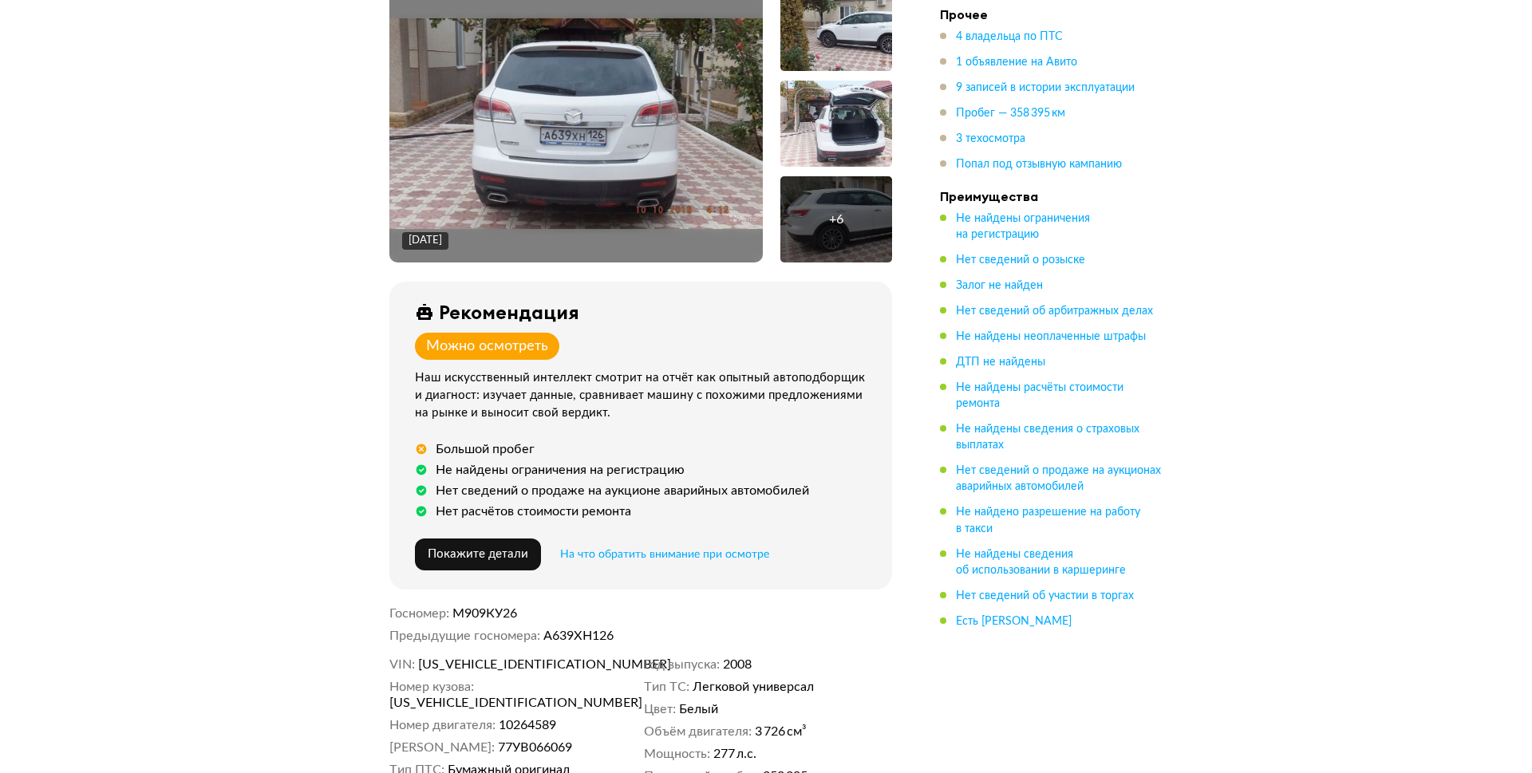
scroll to position [319, 0]
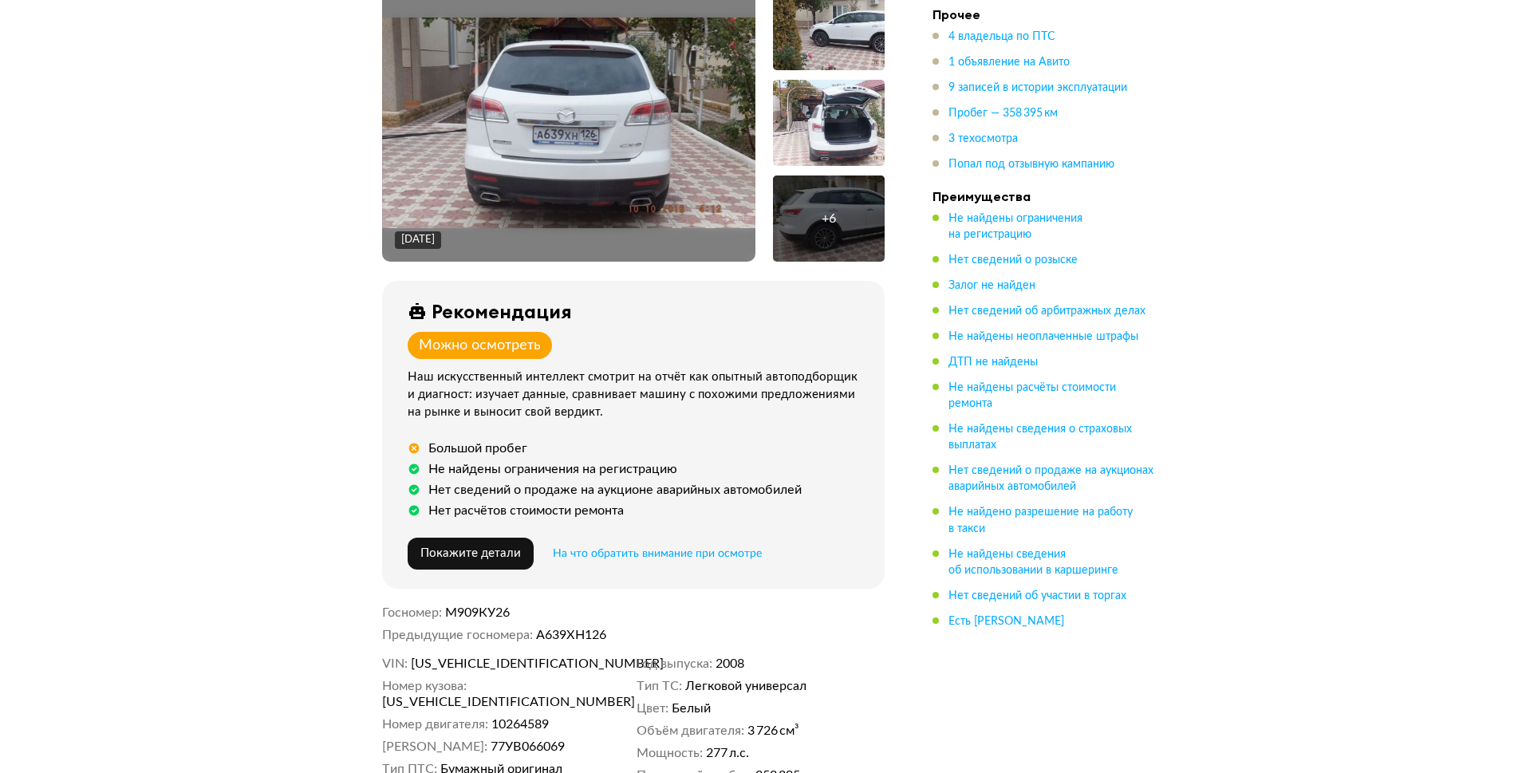
click at [579, 177] on img at bounding box center [568, 123] width 373 height 211
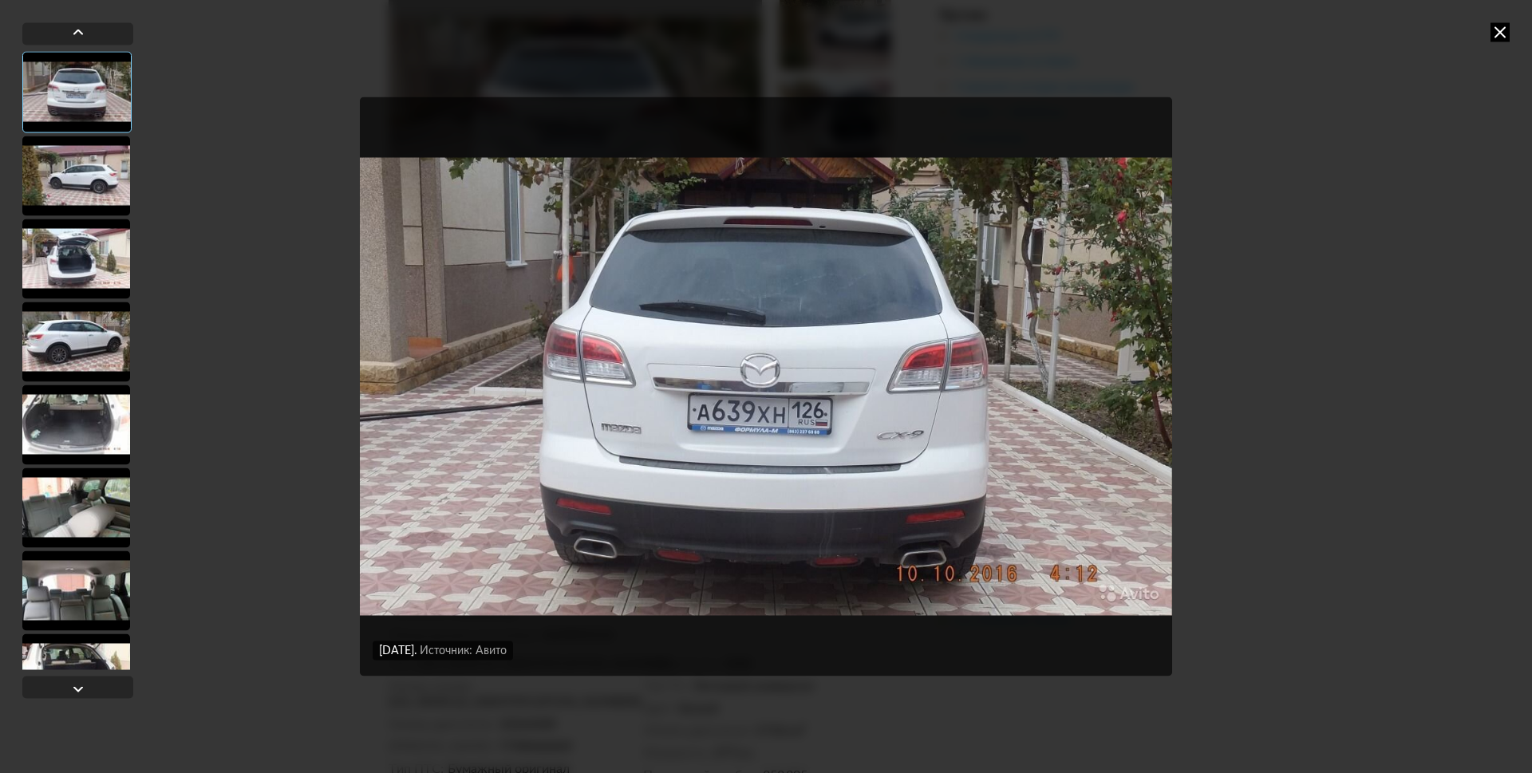
click at [45, 164] on div at bounding box center [76, 176] width 108 height 80
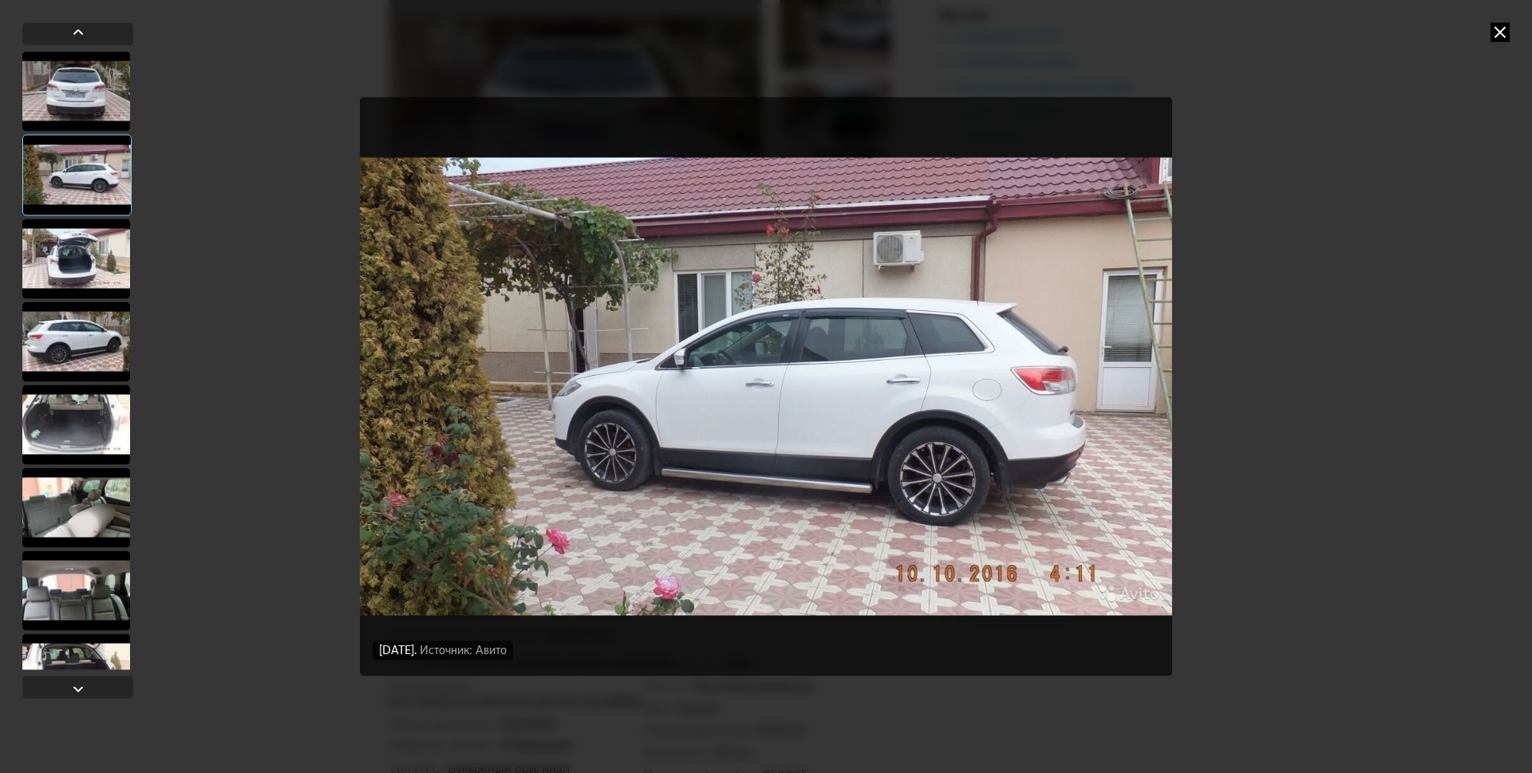
click at [82, 324] on div at bounding box center [76, 342] width 108 height 80
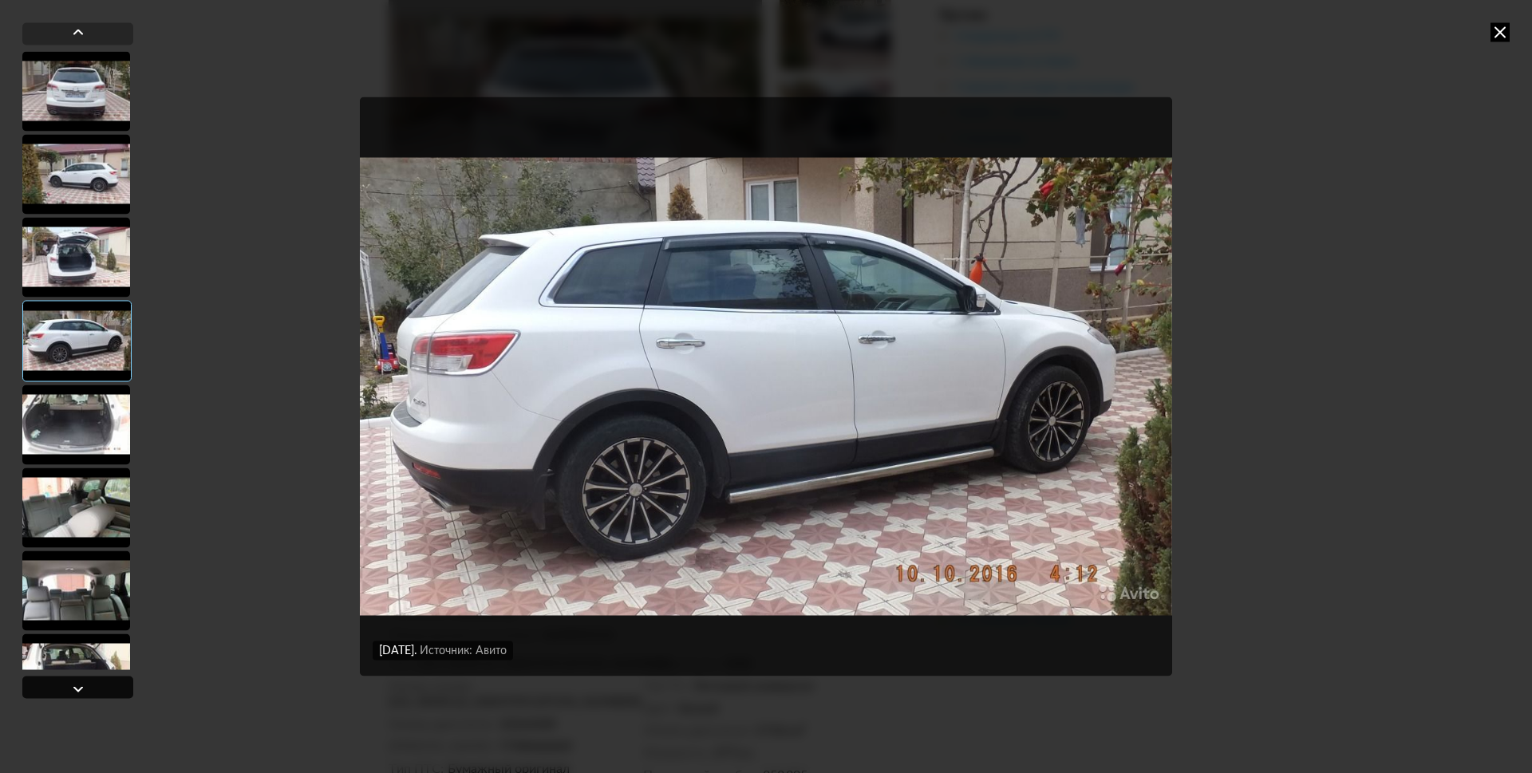
click at [99, 679] on div at bounding box center [77, 687] width 111 height 22
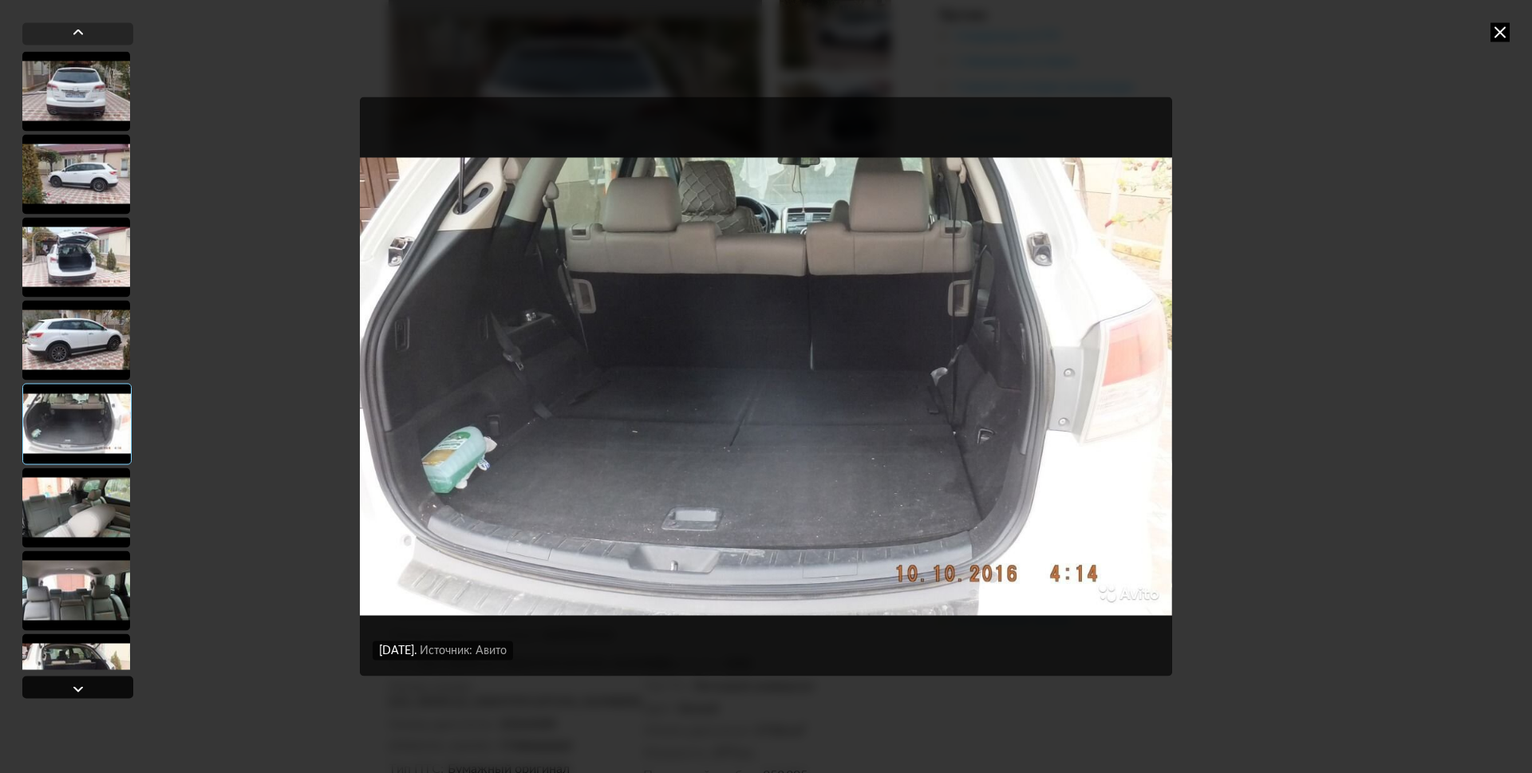
click at [97, 685] on div at bounding box center [77, 687] width 111 height 22
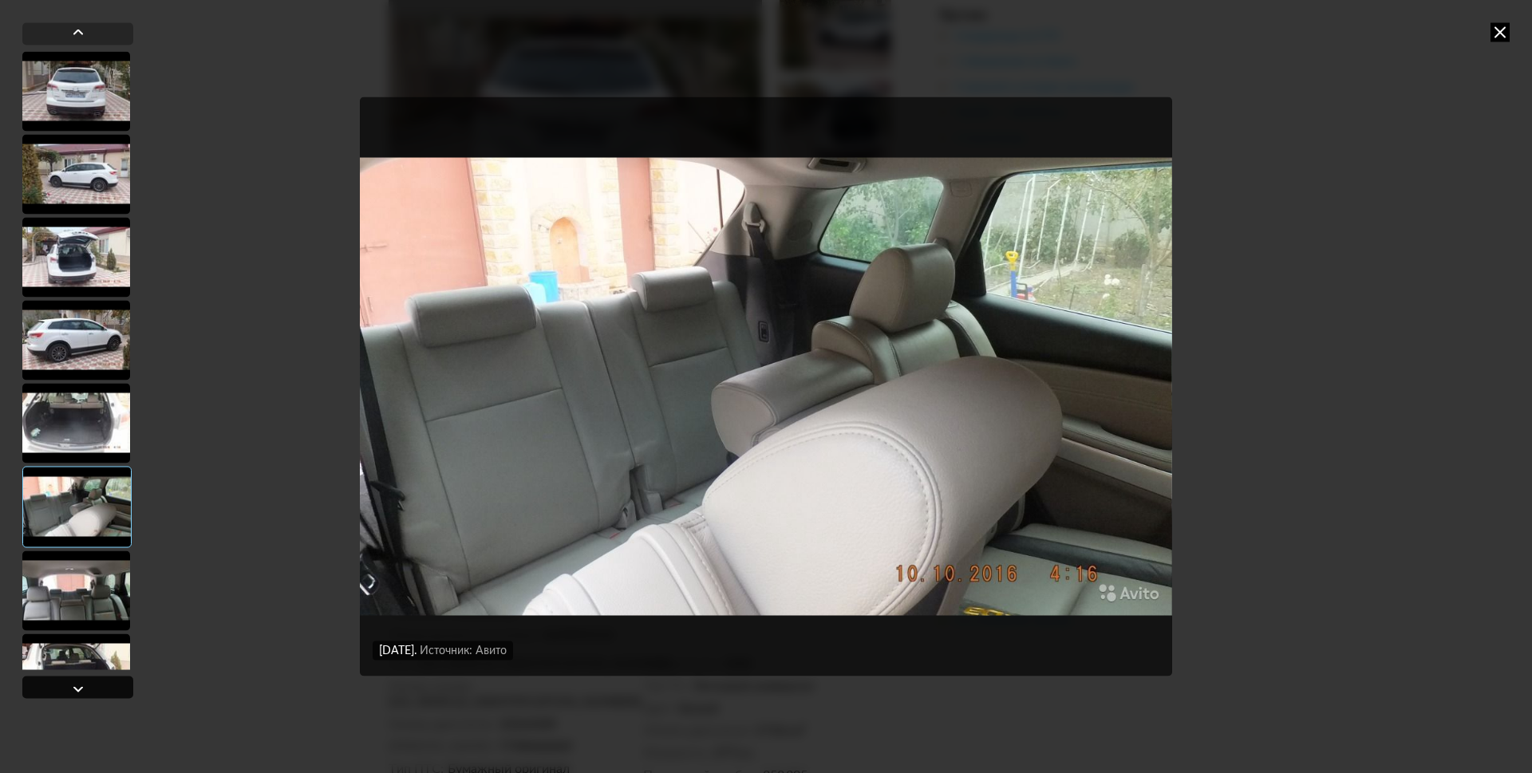
click at [97, 685] on div at bounding box center [77, 687] width 111 height 22
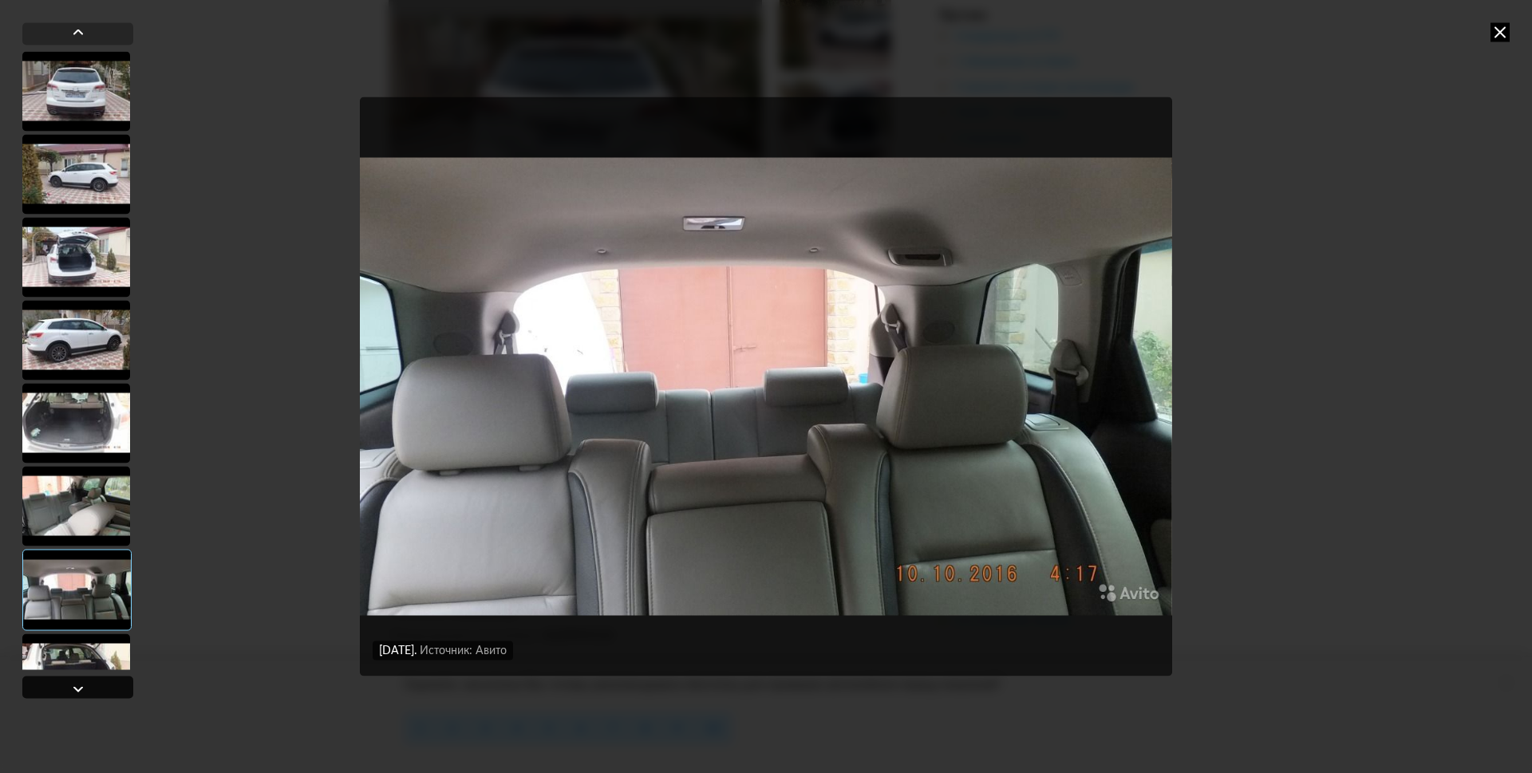
click at [97, 685] on div at bounding box center [77, 687] width 111 height 22
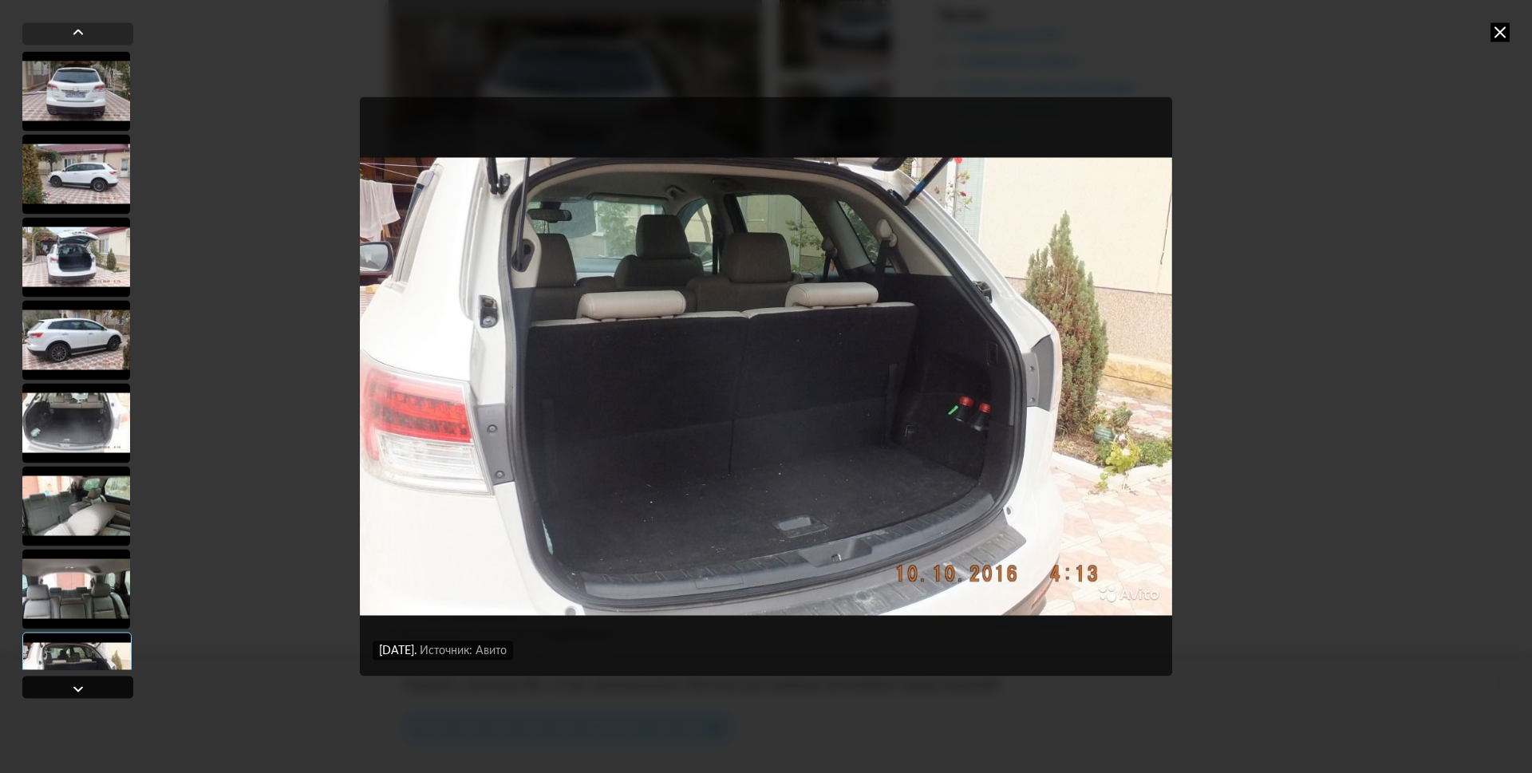
click at [97, 685] on div at bounding box center [77, 687] width 111 height 22
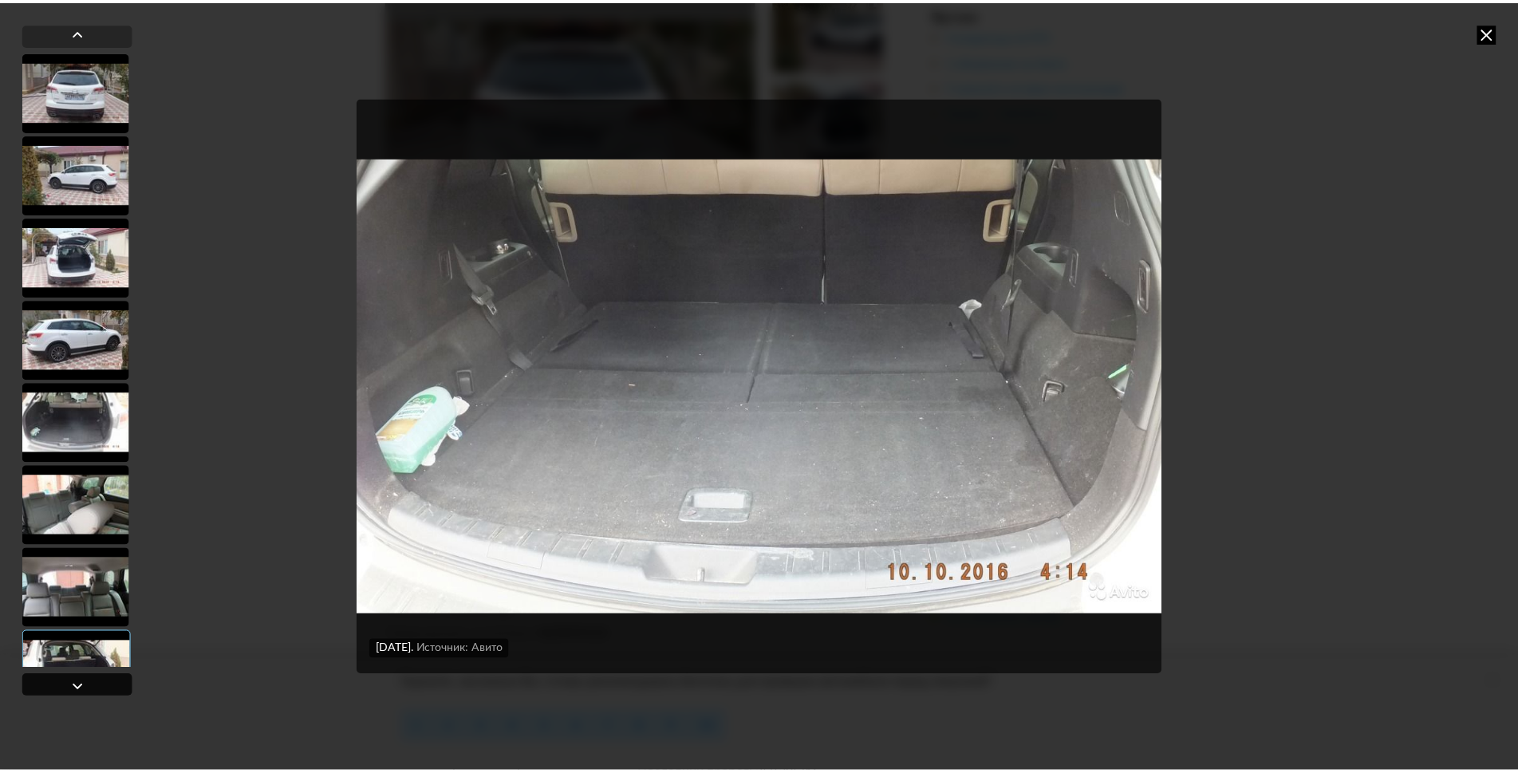
scroll to position [130, 0]
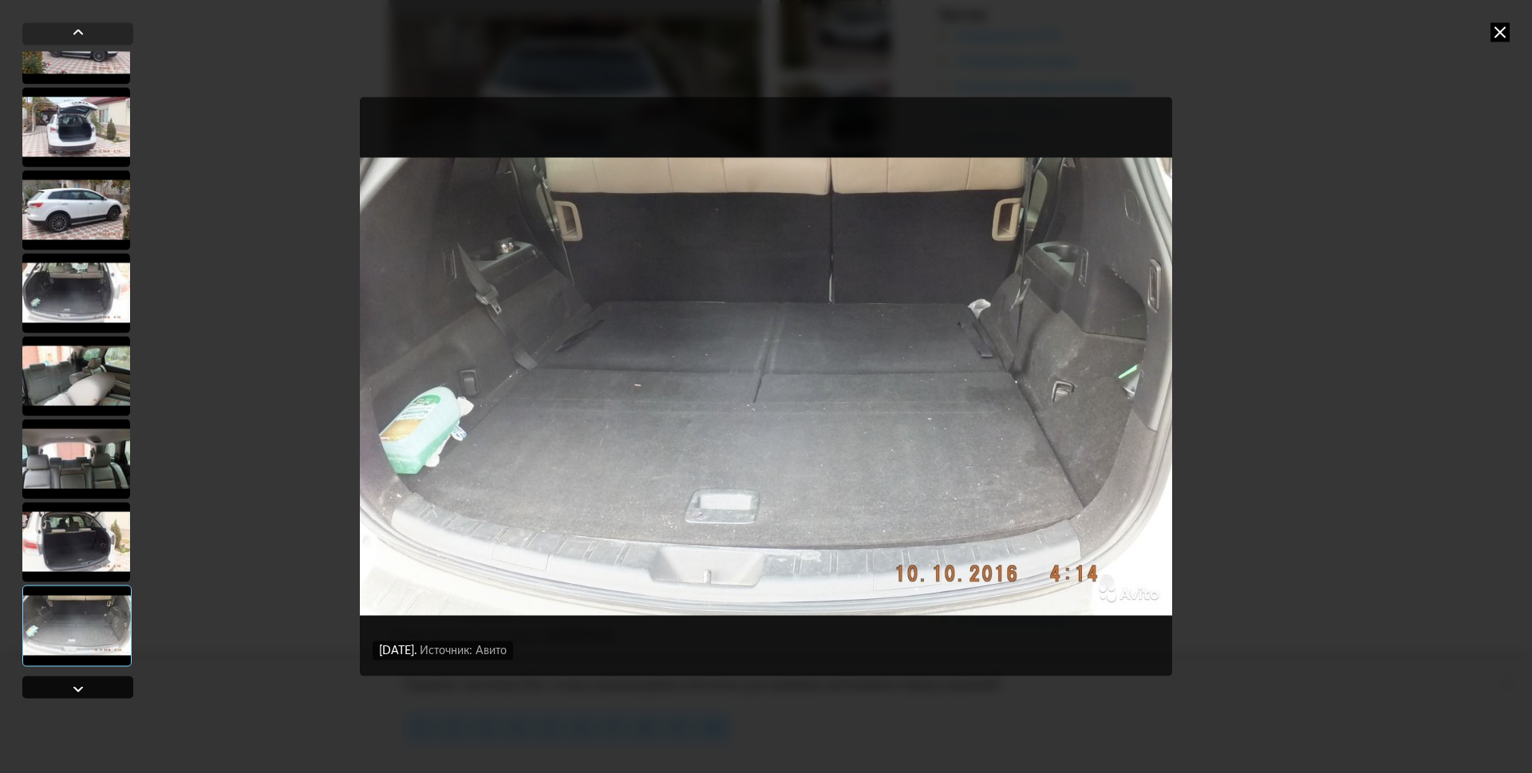
click at [97, 685] on div at bounding box center [77, 687] width 111 height 22
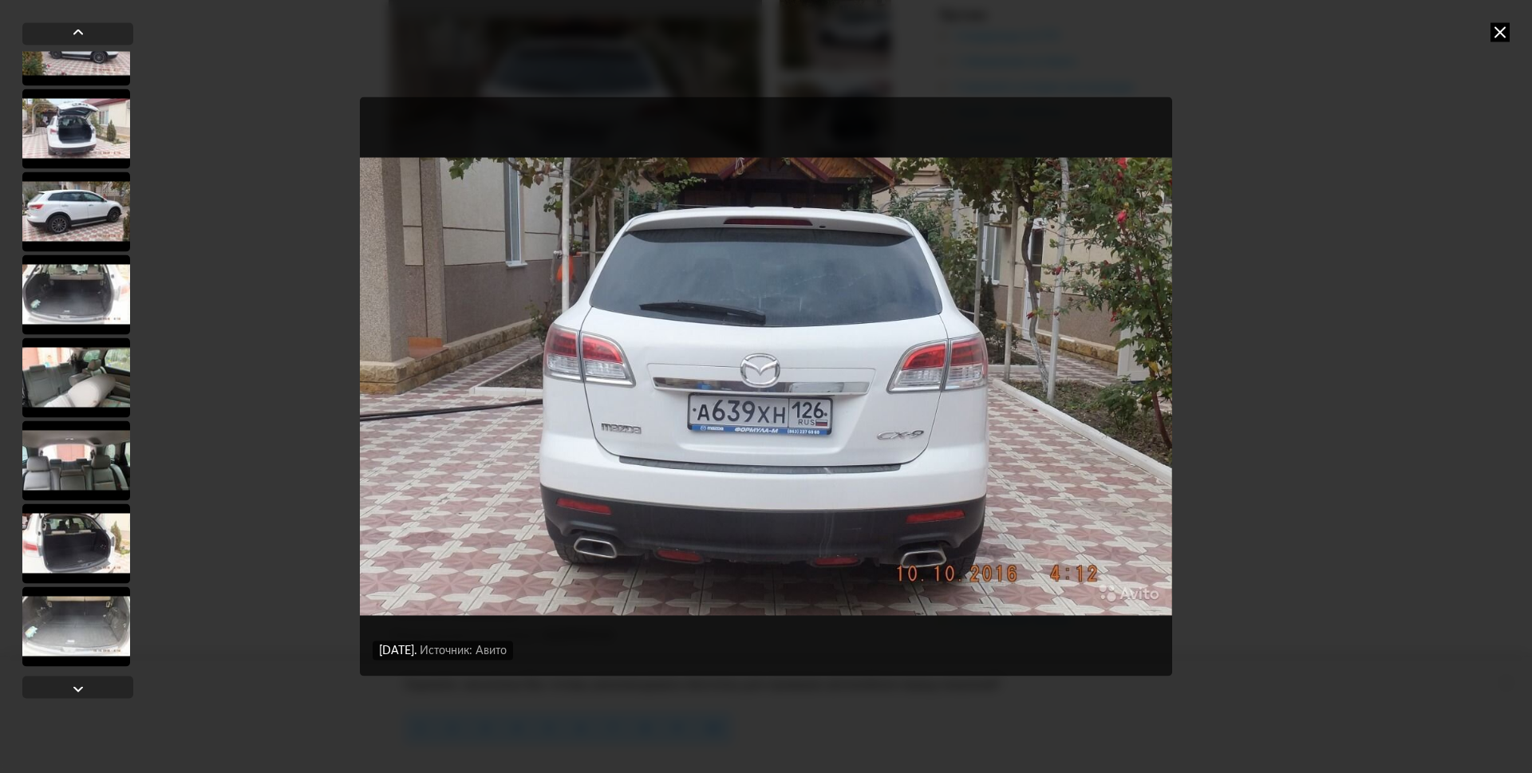
click at [1490, 31] on icon at bounding box center [1499, 31] width 19 height 19
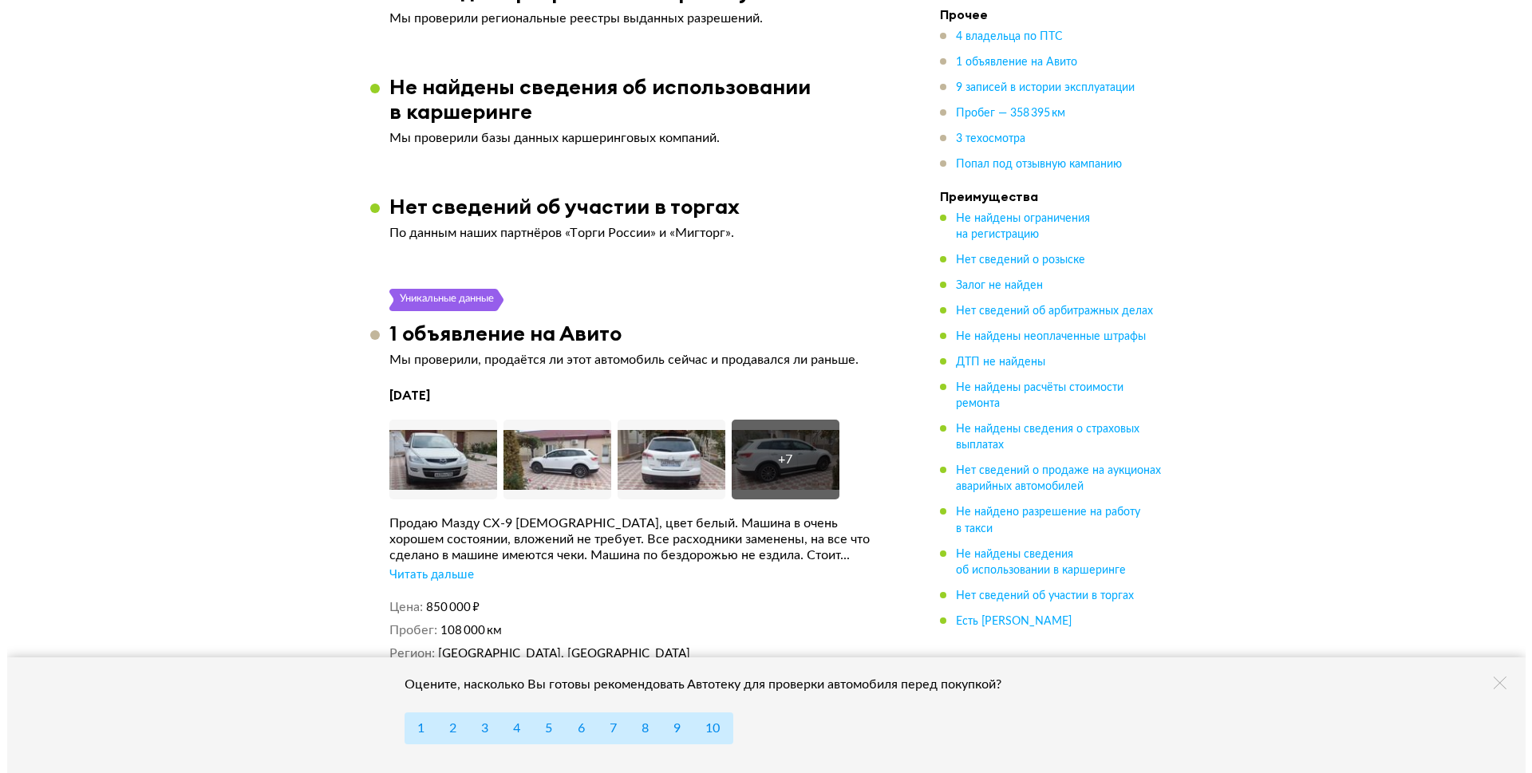
scroll to position [3112, 0]
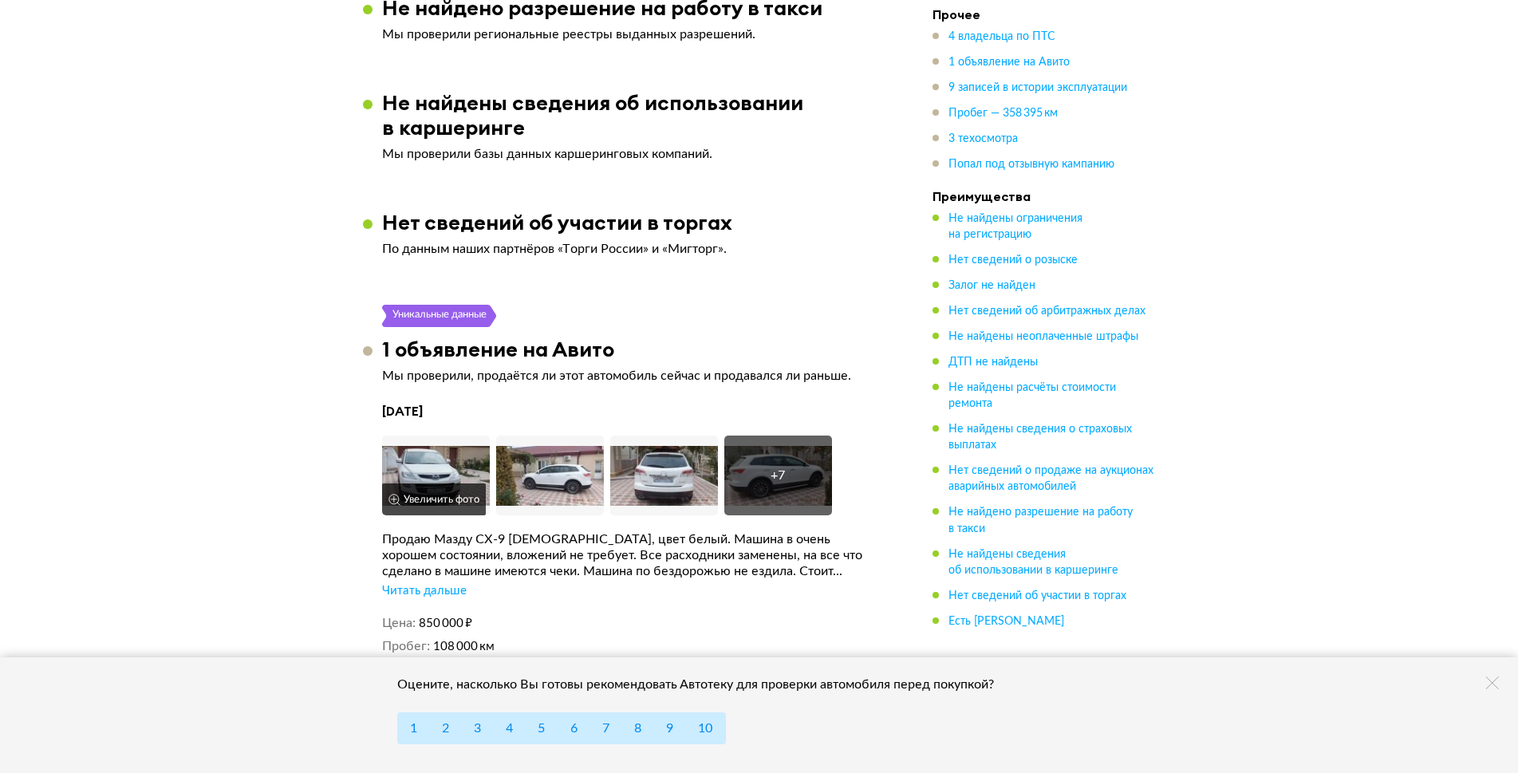
click at [463, 436] on img at bounding box center [436, 476] width 108 height 80
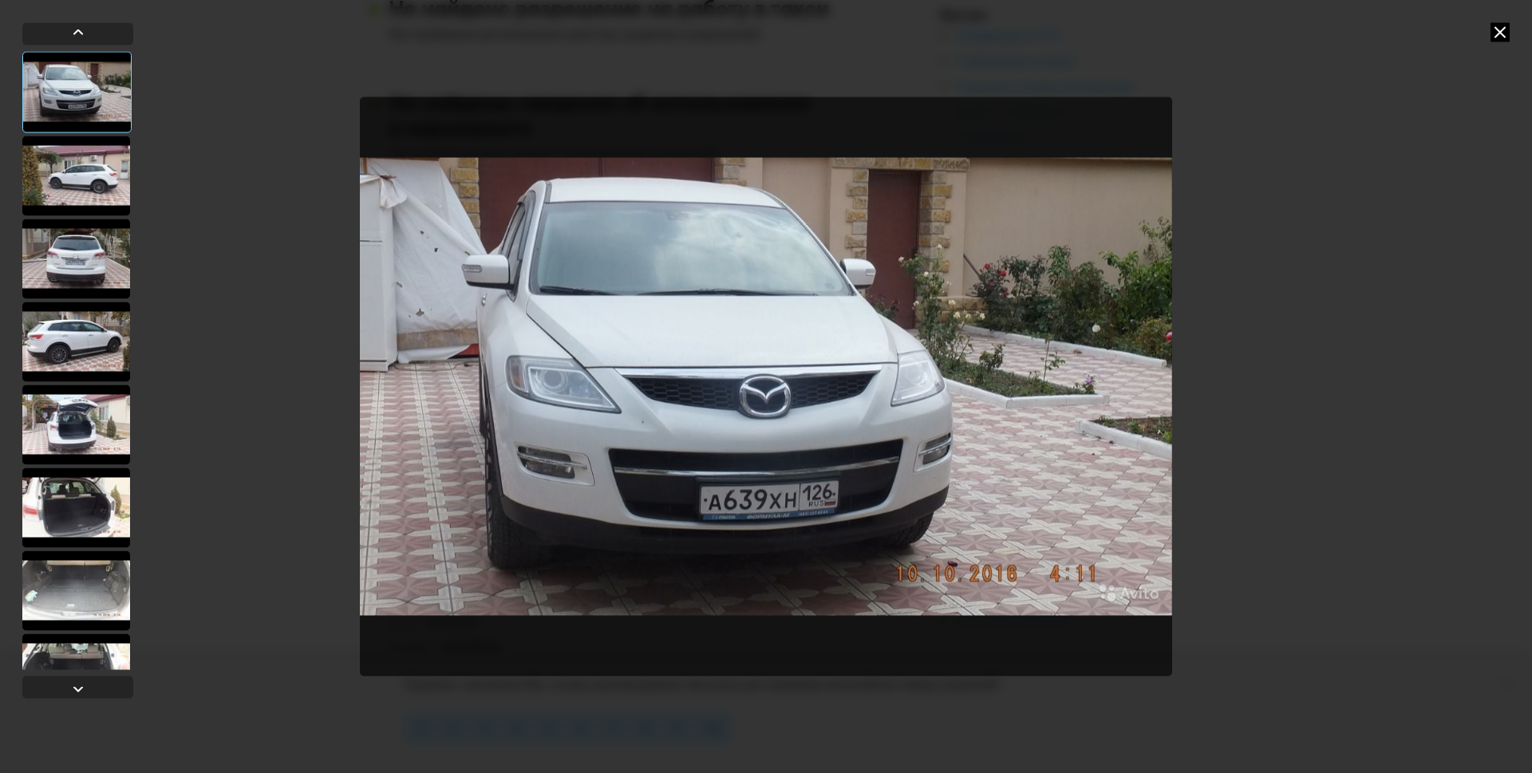
click at [95, 152] on div at bounding box center [76, 176] width 108 height 80
